Goal: Check status

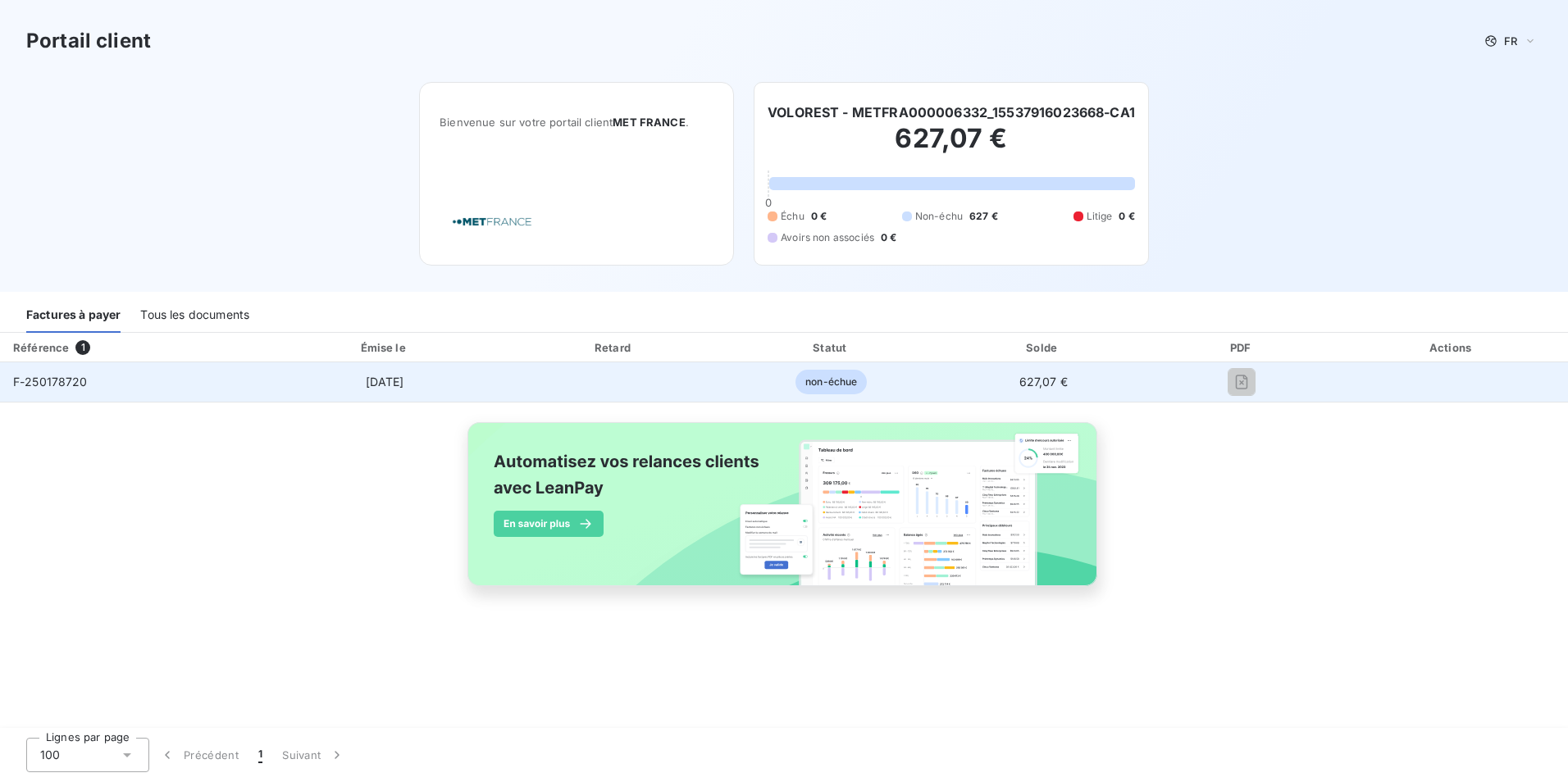
click at [131, 374] on td "F-250178720" at bounding box center [132, 382] width 265 height 39
click at [828, 387] on span "non-échue" at bounding box center [830, 382] width 72 height 25
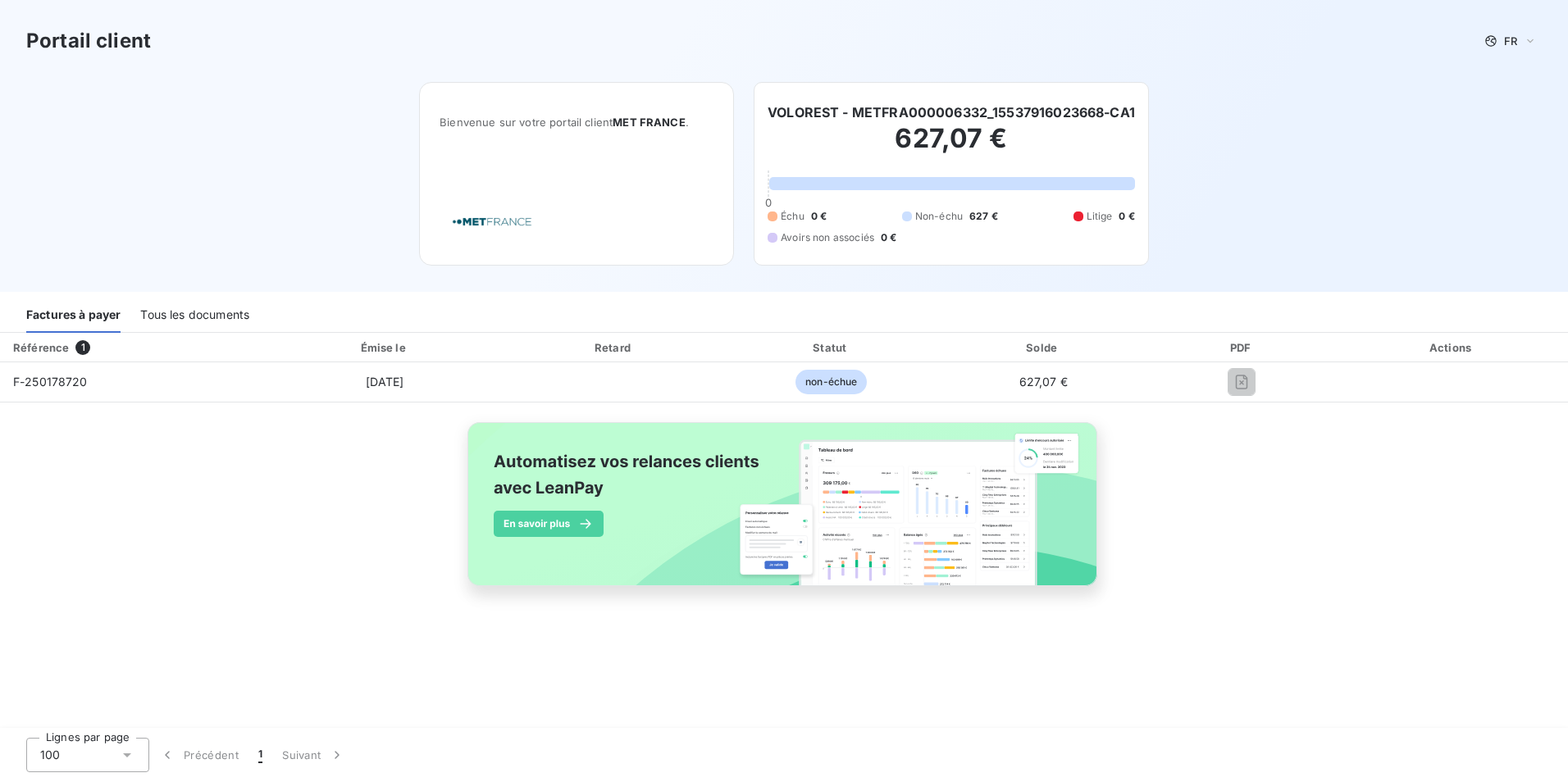
click at [498, 225] on img at bounding box center [492, 222] width 105 height 47
click at [490, 224] on img at bounding box center [492, 222] width 105 height 47
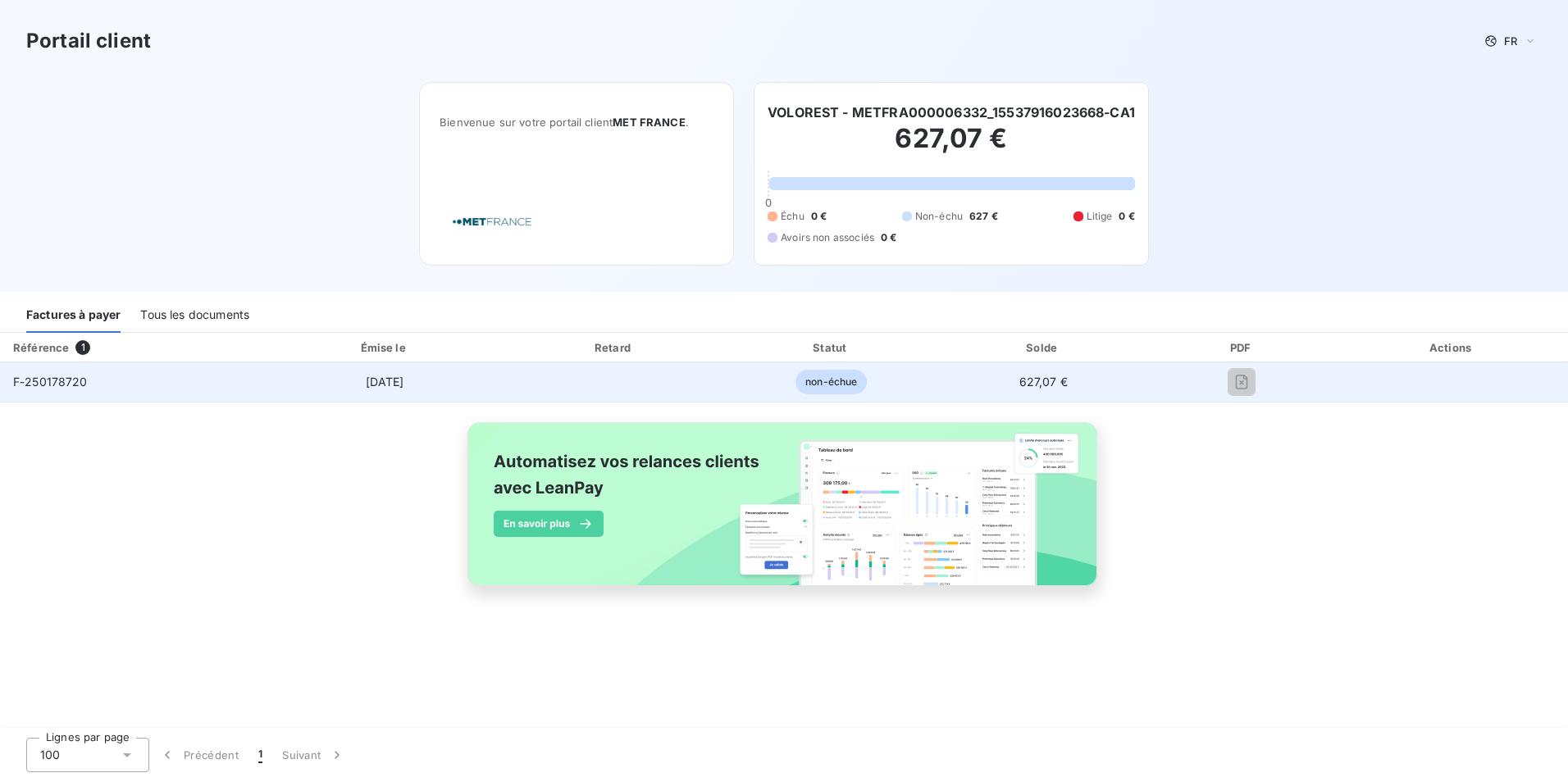
click at [837, 385] on span "non-échue" at bounding box center [830, 382] width 72 height 25
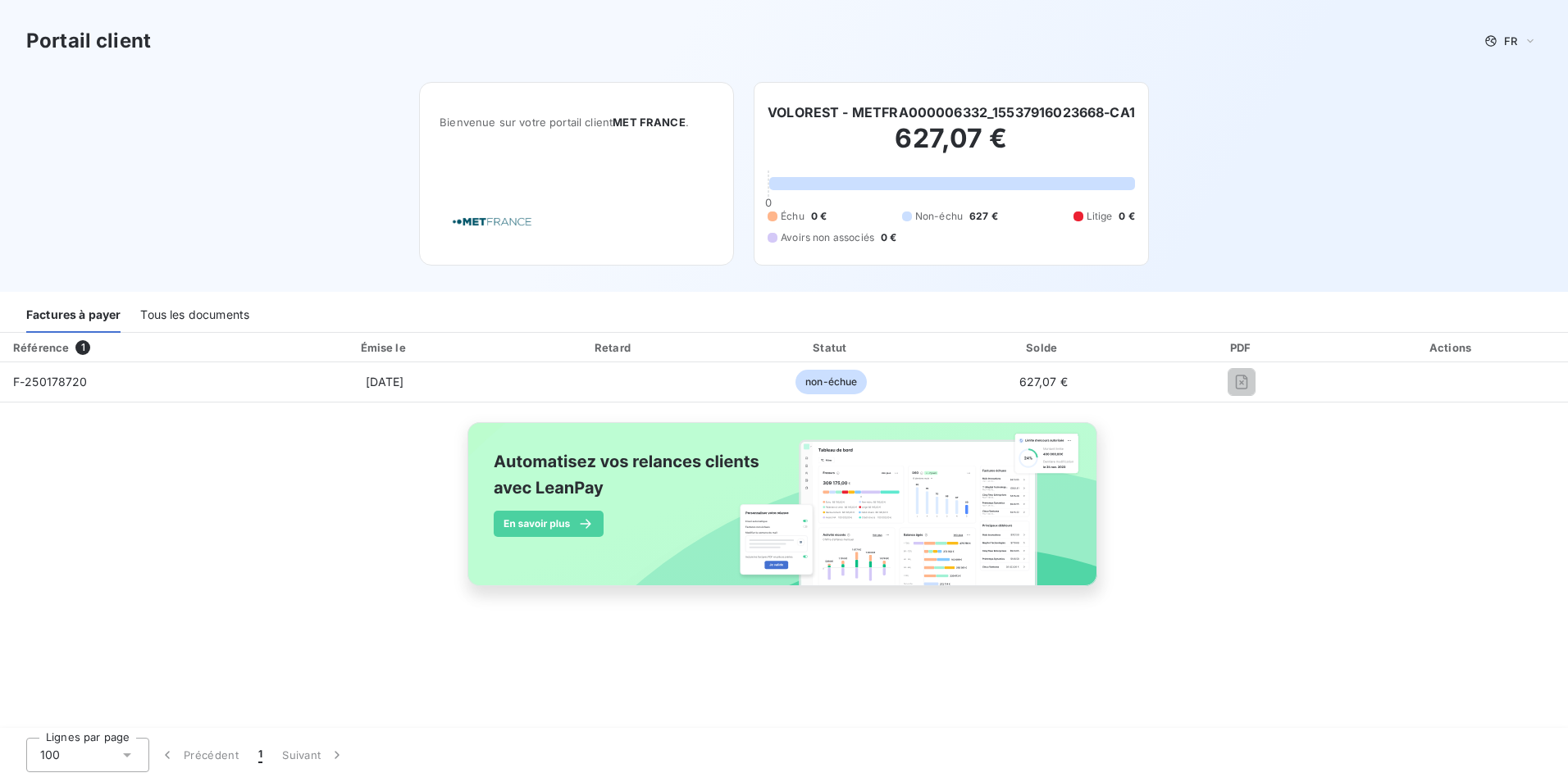
click at [576, 524] on img at bounding box center [783, 513] width 662 height 202
